Goal: Navigation & Orientation: Find specific page/section

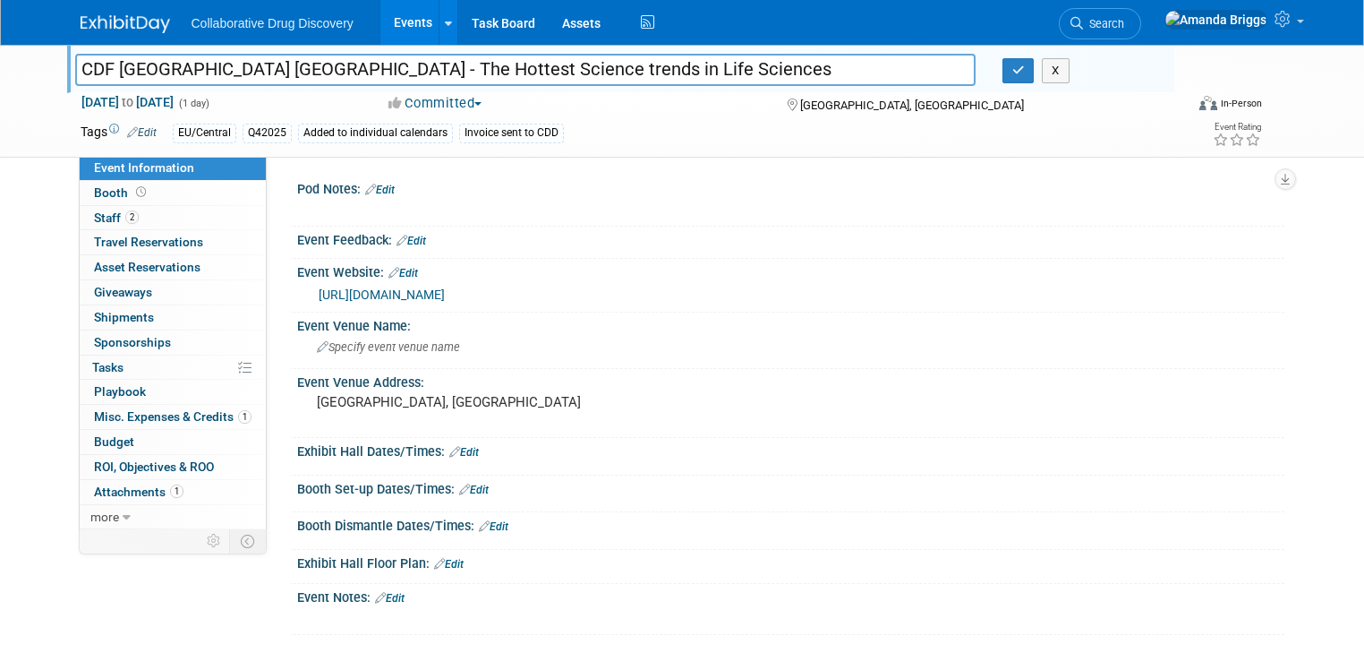
click at [390, 21] on link "Events" at bounding box center [412, 22] width 65 height 45
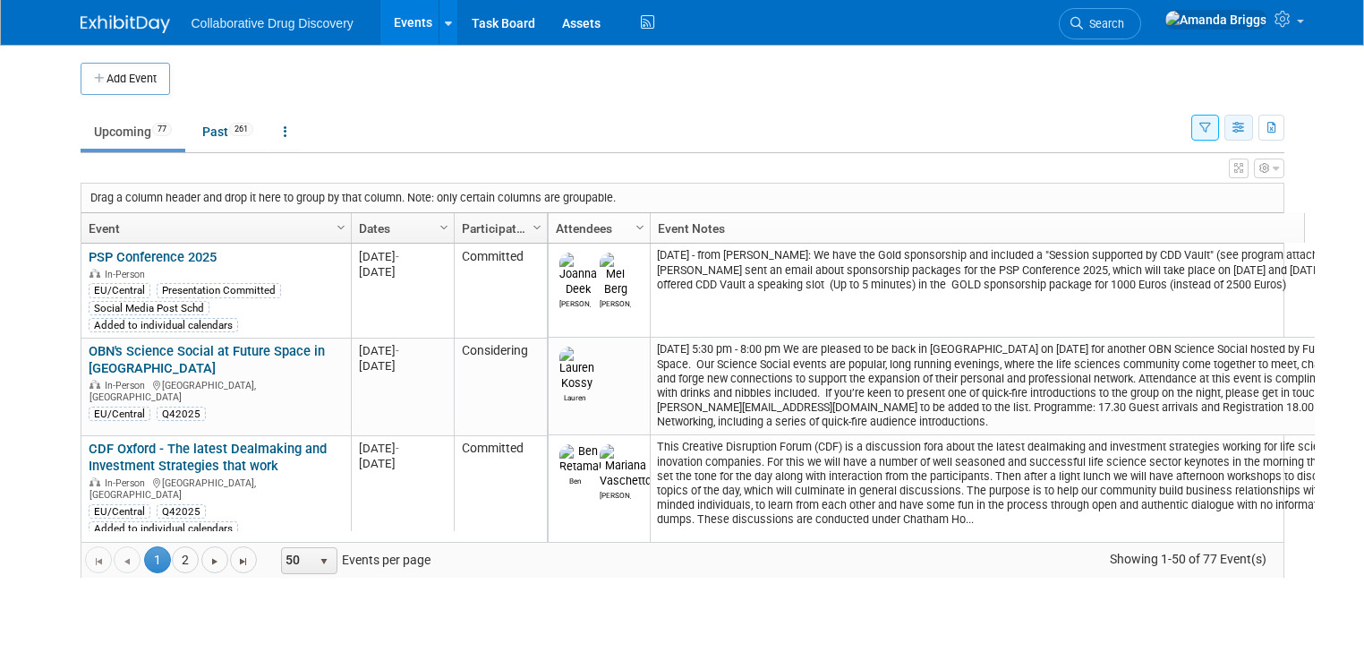
click at [1246, 129] on icon "button" at bounding box center [1239, 129] width 13 height 12
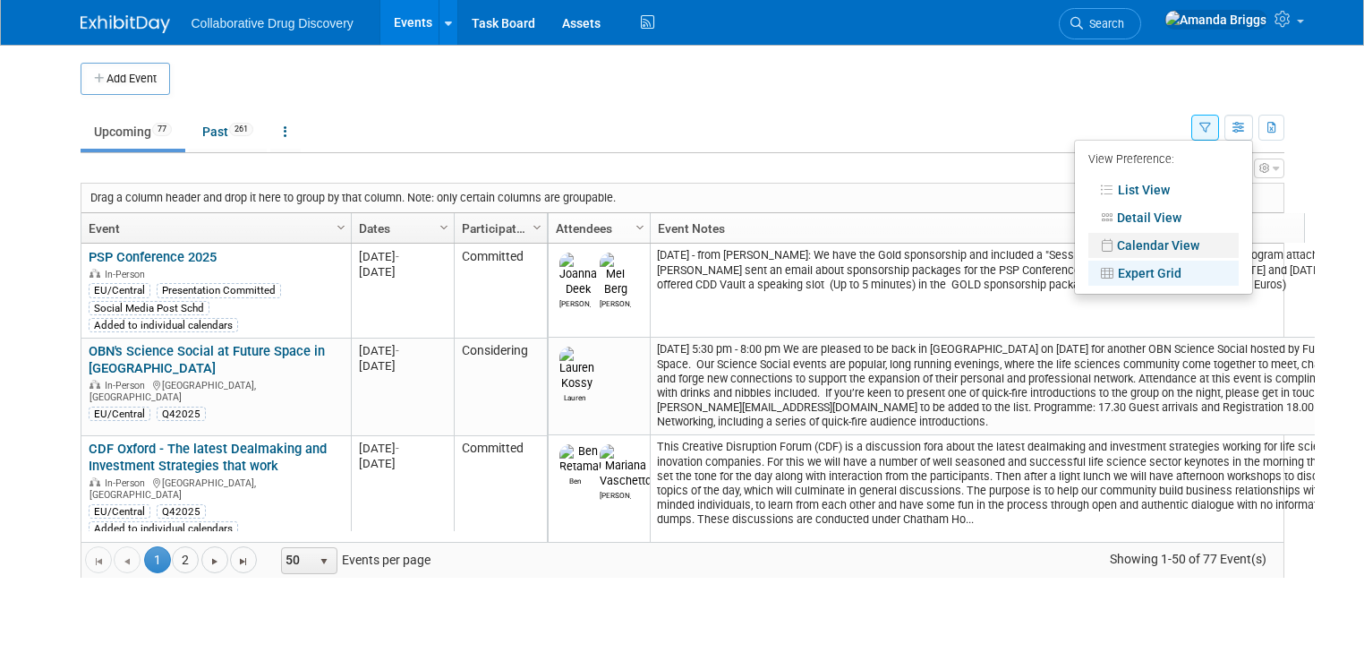
click at [1178, 246] on link "Calendar View" at bounding box center [1163, 245] width 150 height 25
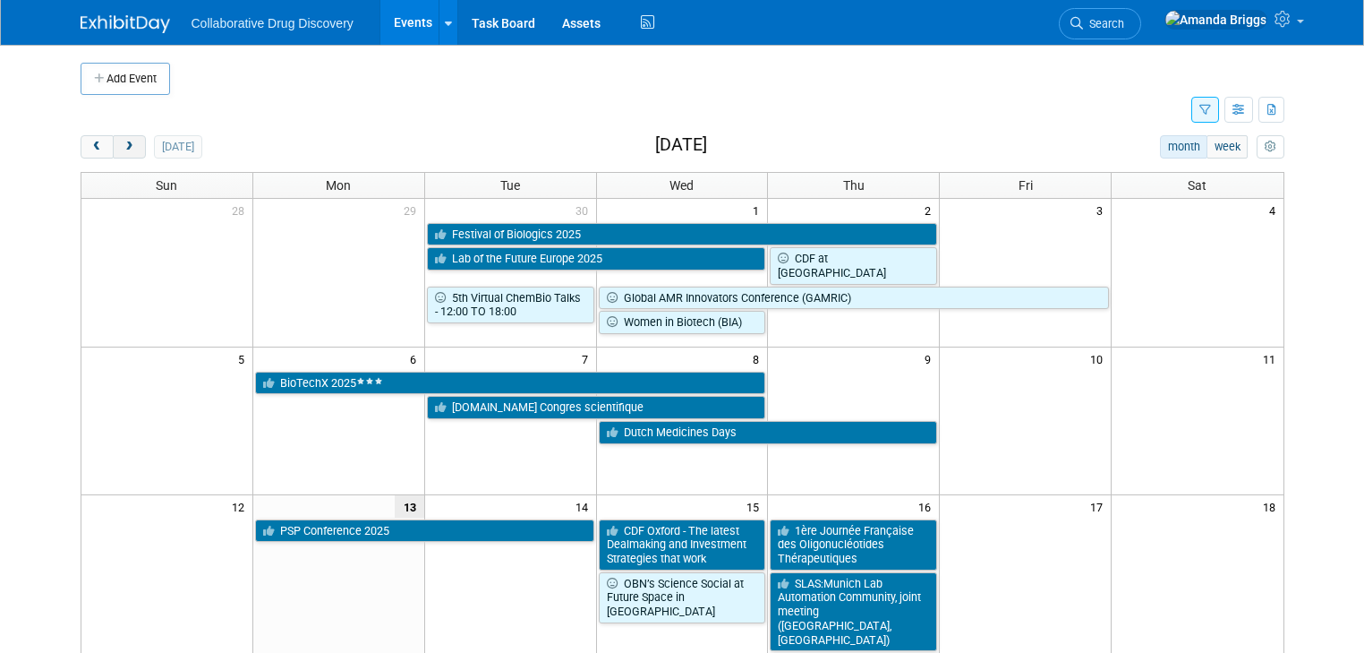
click at [122, 144] on button "next" at bounding box center [129, 146] width 33 height 23
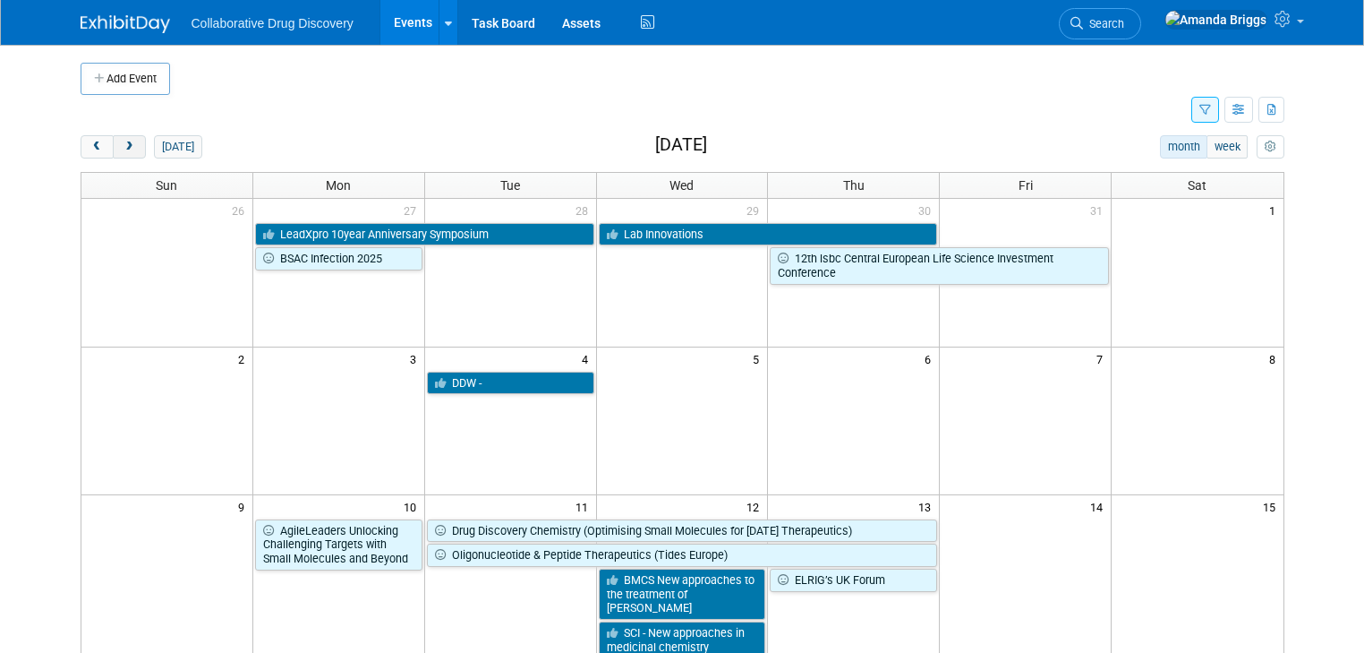
click at [122, 144] on button "next" at bounding box center [129, 146] width 33 height 23
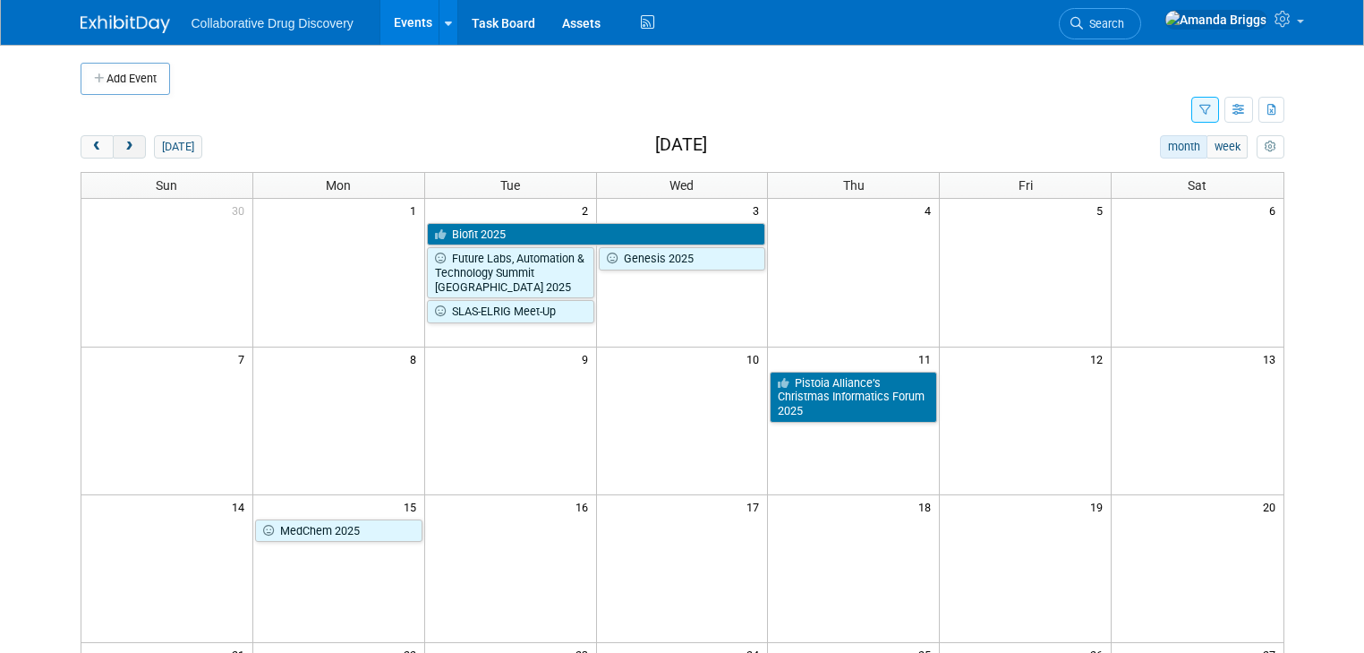
click at [122, 144] on button "next" at bounding box center [129, 146] width 33 height 23
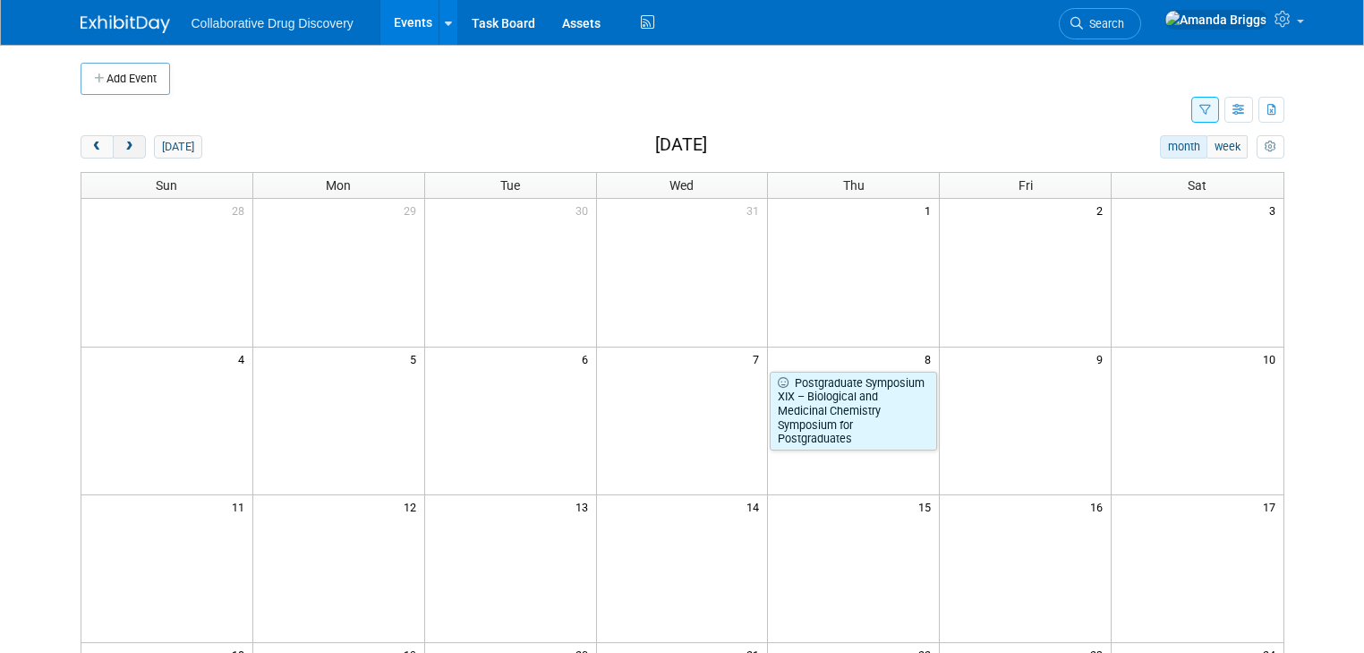
click at [122, 144] on button "next" at bounding box center [129, 146] width 33 height 23
